Goal: Transaction & Acquisition: Purchase product/service

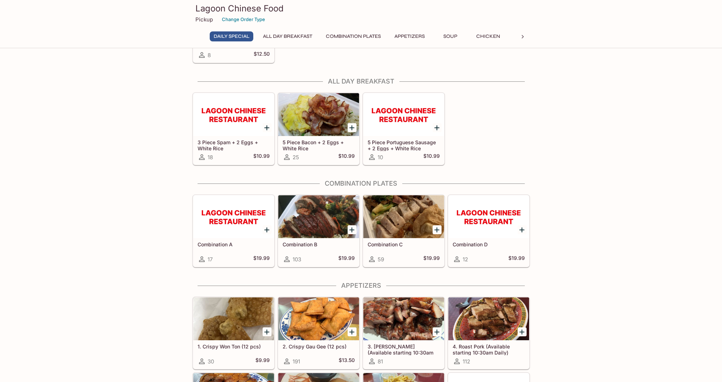
scroll to position [147, 0]
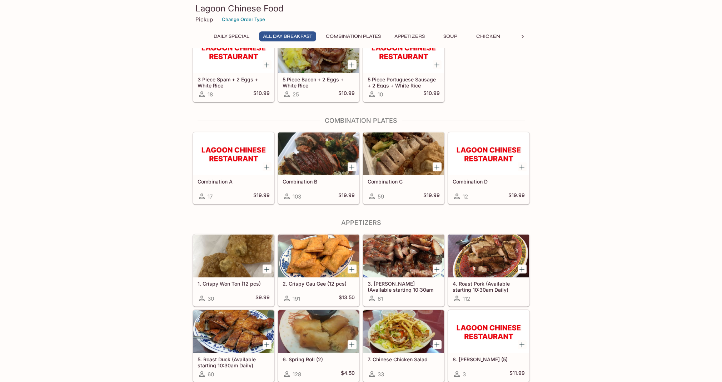
click at [325, 160] on div at bounding box center [318, 153] width 81 height 43
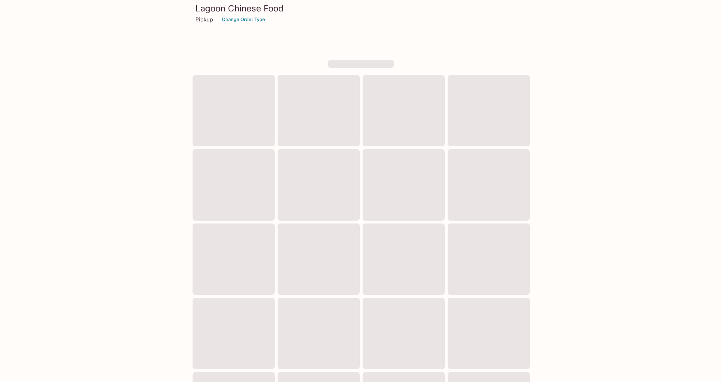
scroll to position [136, 0]
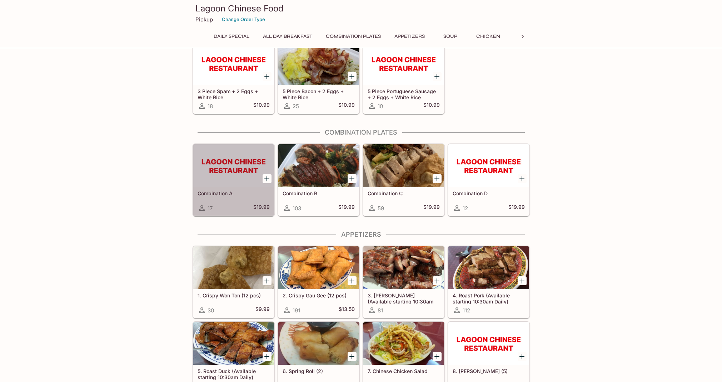
click at [223, 183] on div at bounding box center [233, 165] width 81 height 43
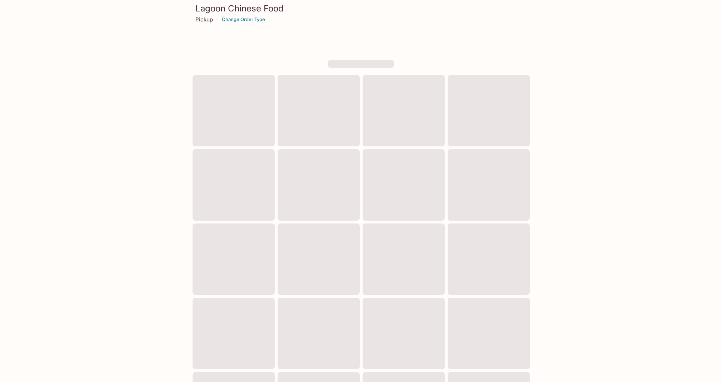
scroll to position [136, 0]
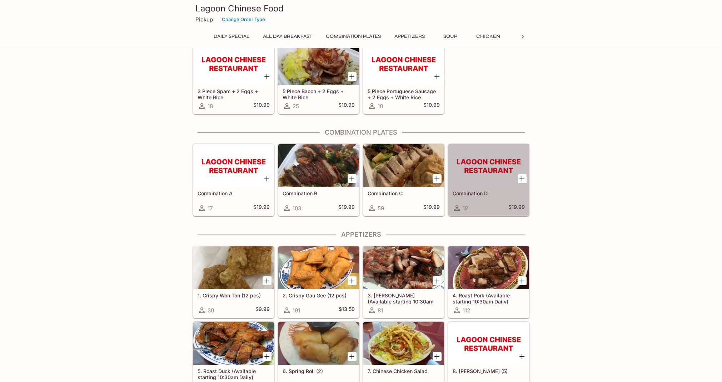
click at [489, 182] on div at bounding box center [488, 165] width 81 height 43
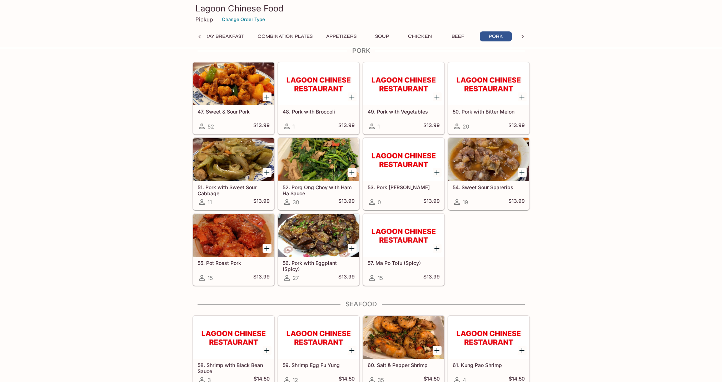
scroll to position [1437, 0]
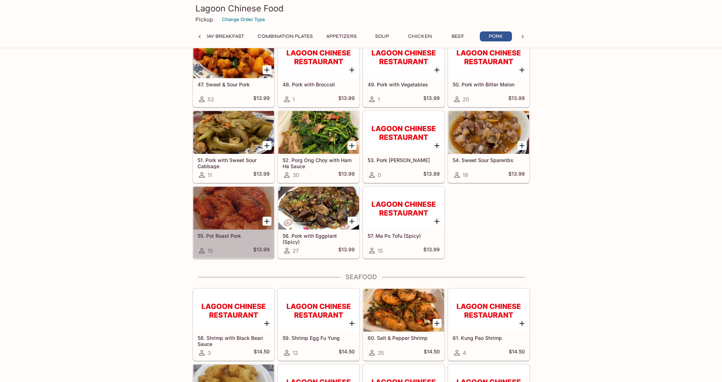
click at [228, 209] on div at bounding box center [233, 208] width 81 height 43
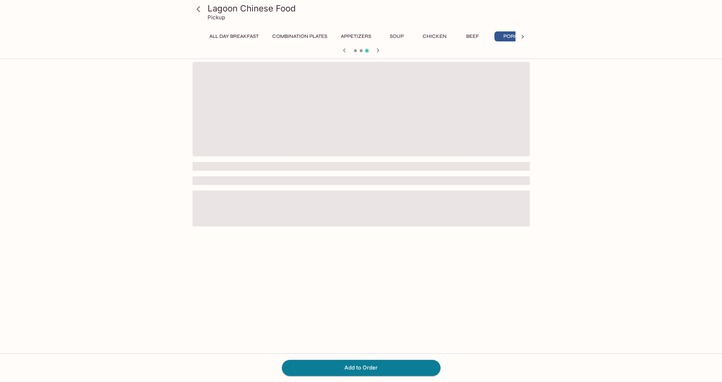
scroll to position [0, 68]
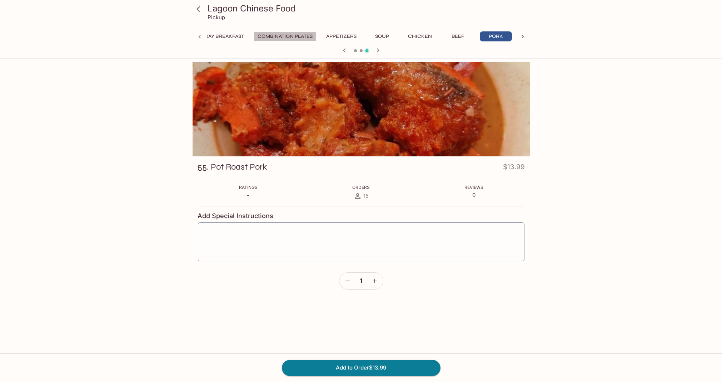
click at [287, 36] on button "Combination Plates" at bounding box center [285, 36] width 63 height 10
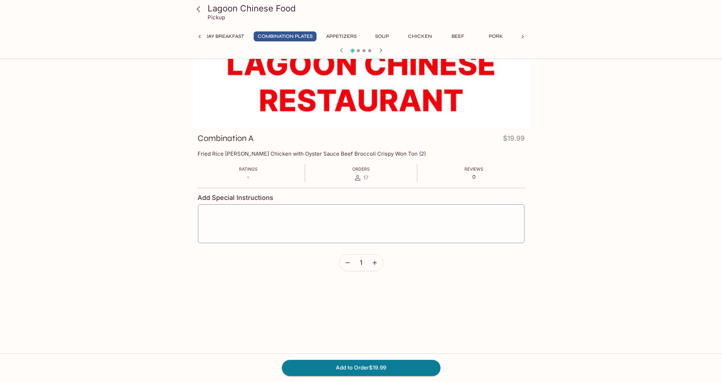
scroll to position [62, 0]
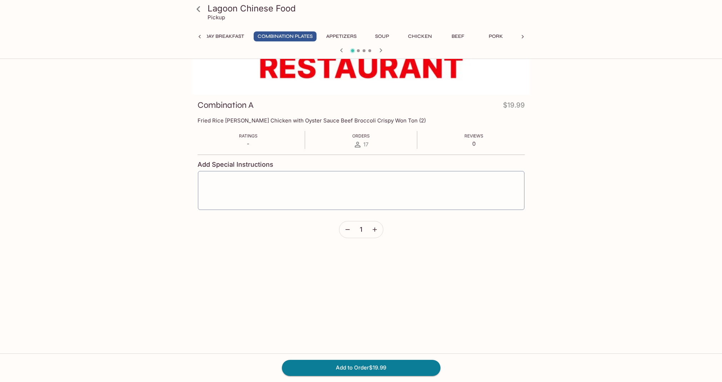
scroll to position [136, 0]
